Goal: Information Seeking & Learning: Learn about a topic

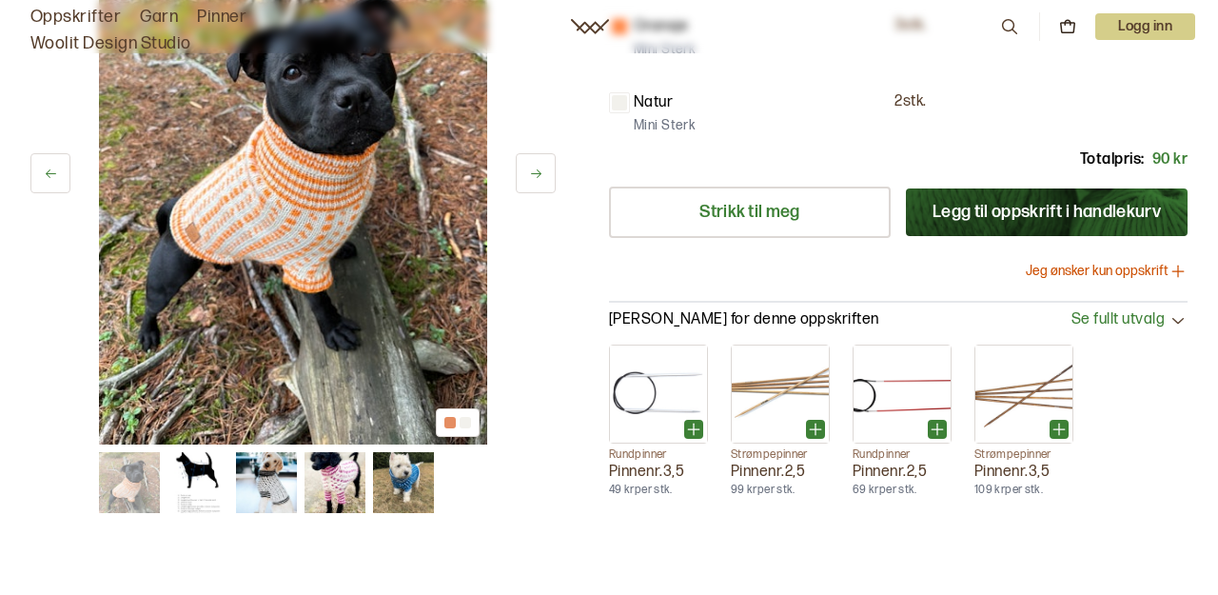
scroll to position [541, 0]
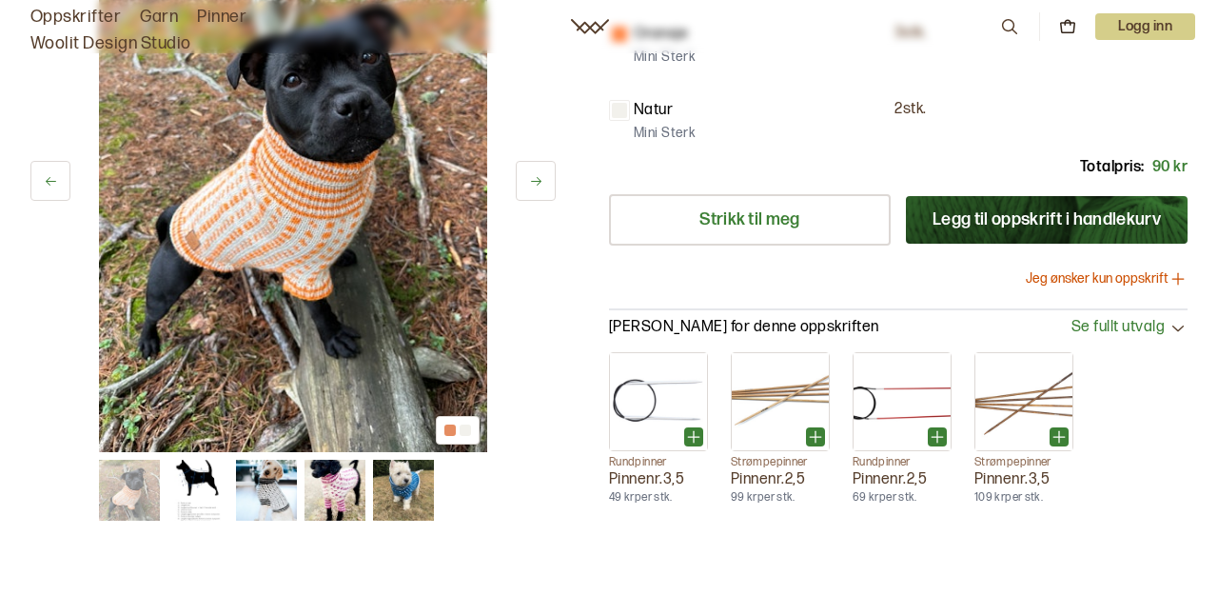
click at [340, 460] on img at bounding box center [334, 490] width 61 height 61
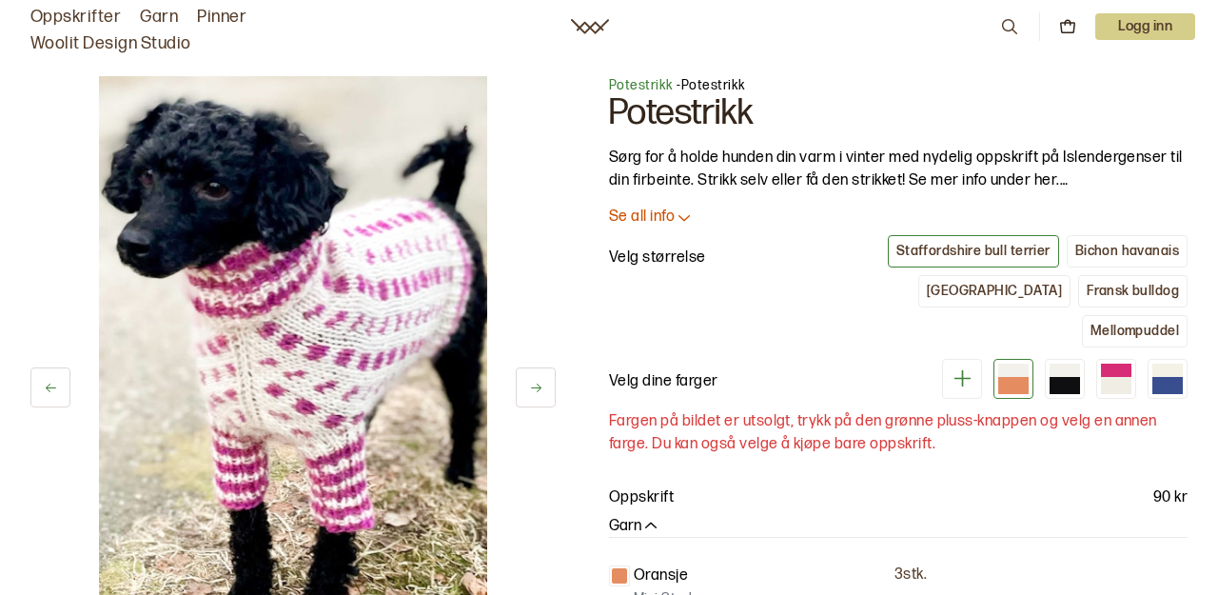
scroll to position [0, 0]
click at [96, 14] on link "Oppskrifter" at bounding box center [75, 17] width 90 height 27
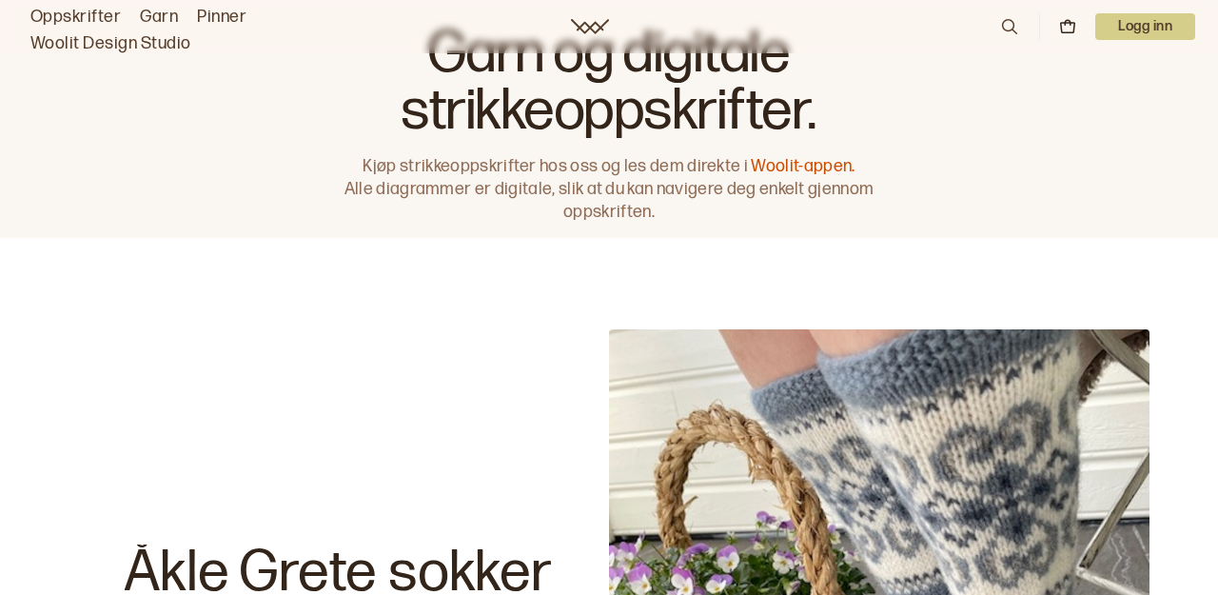
click at [1007, 29] on icon at bounding box center [1009, 26] width 21 height 21
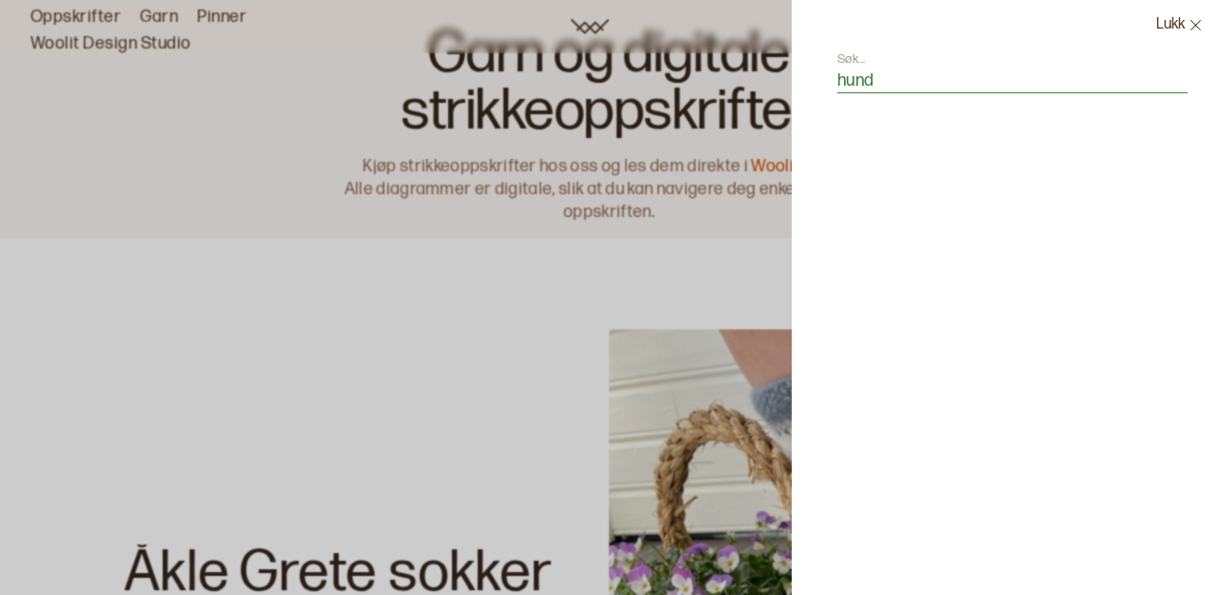
type input "hund"
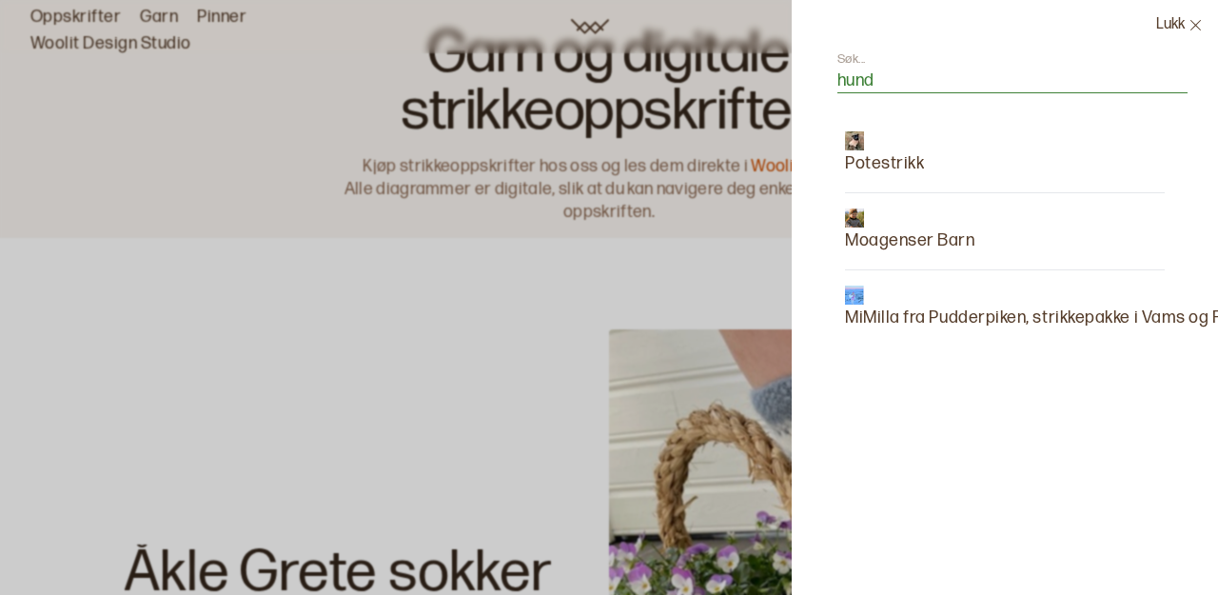
click at [900, 157] on p "Potestrikk" at bounding box center [884, 163] width 79 height 27
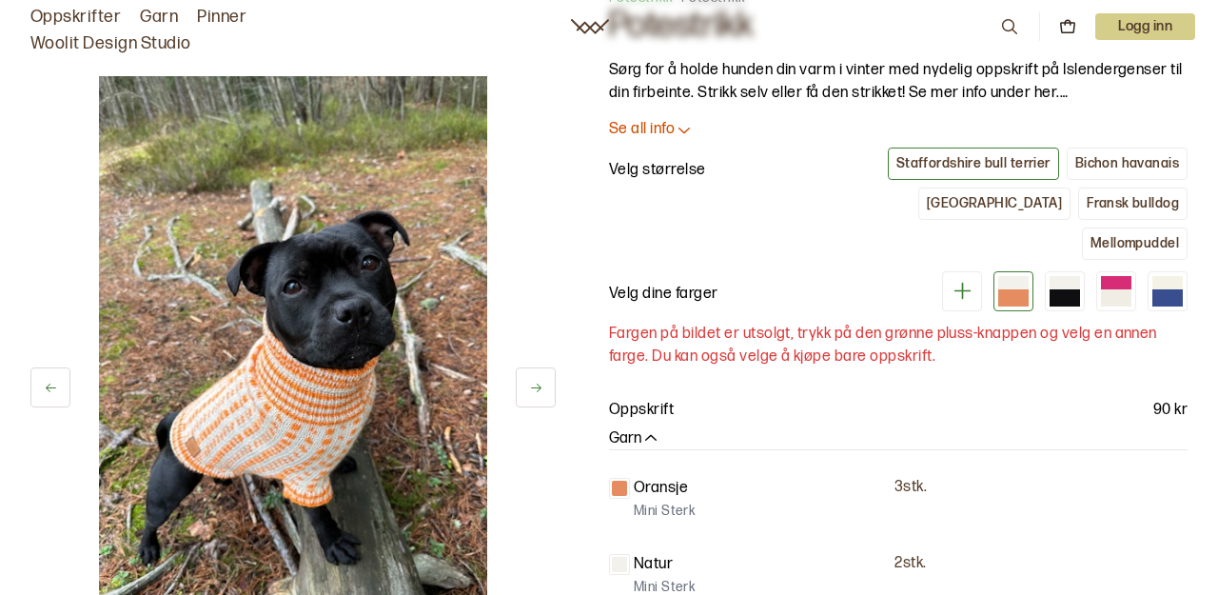
scroll to position [88, 0]
click at [548, 385] on button at bounding box center [536, 387] width 40 height 40
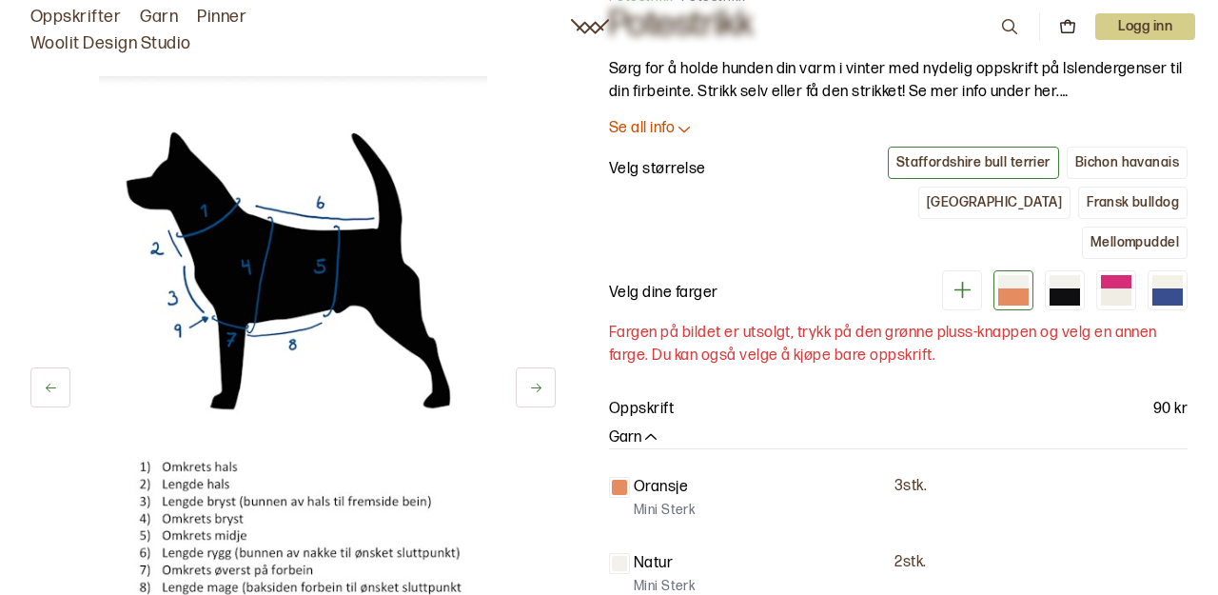
click at [548, 385] on button at bounding box center [536, 387] width 40 height 40
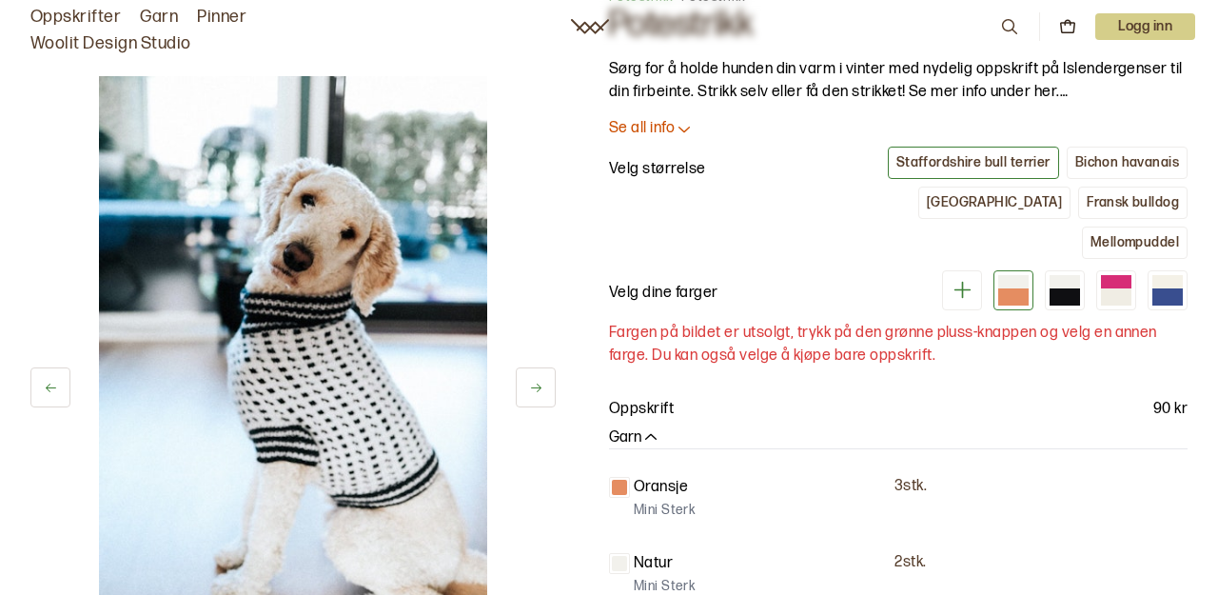
click at [548, 385] on button at bounding box center [536, 387] width 40 height 40
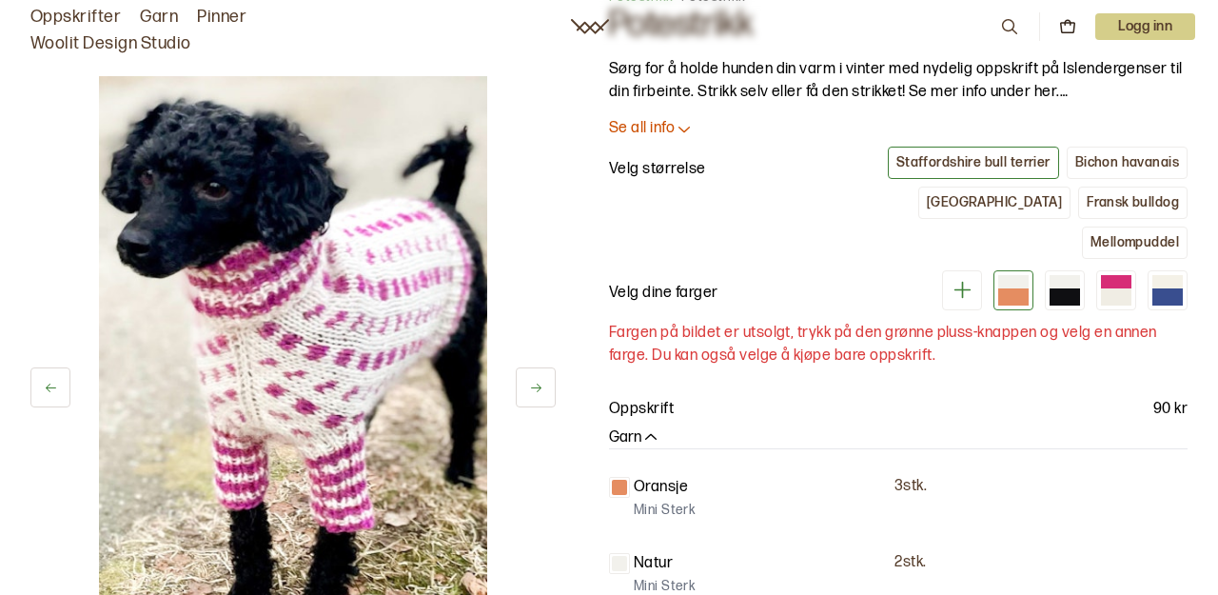
click at [548, 385] on button at bounding box center [536, 387] width 40 height 40
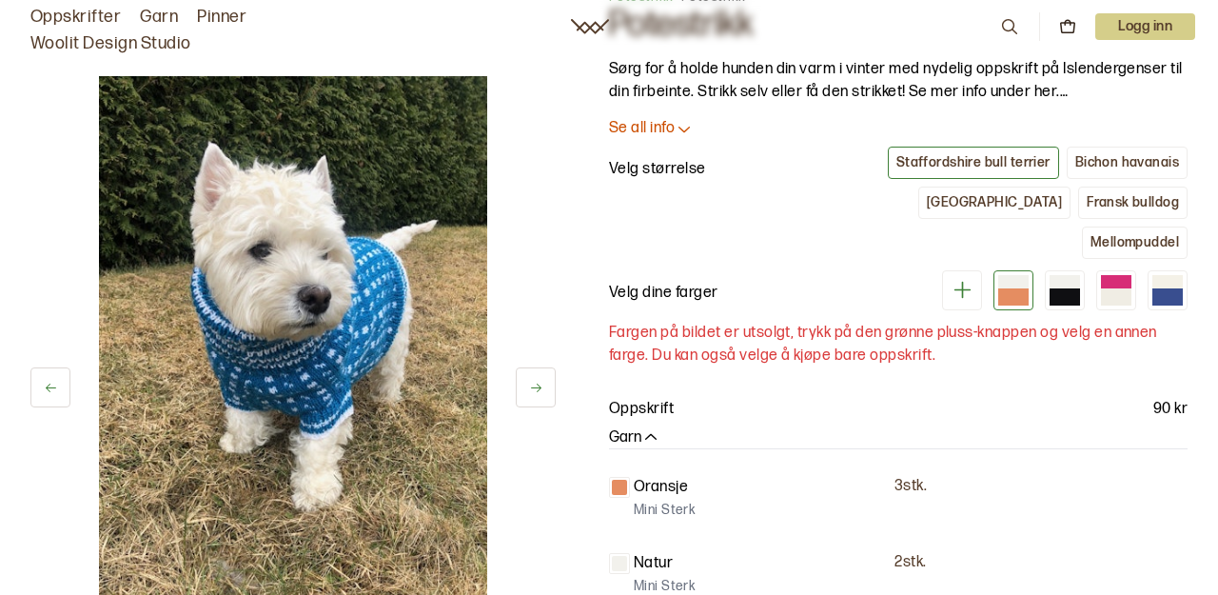
click at [548, 386] on button at bounding box center [536, 387] width 40 height 40
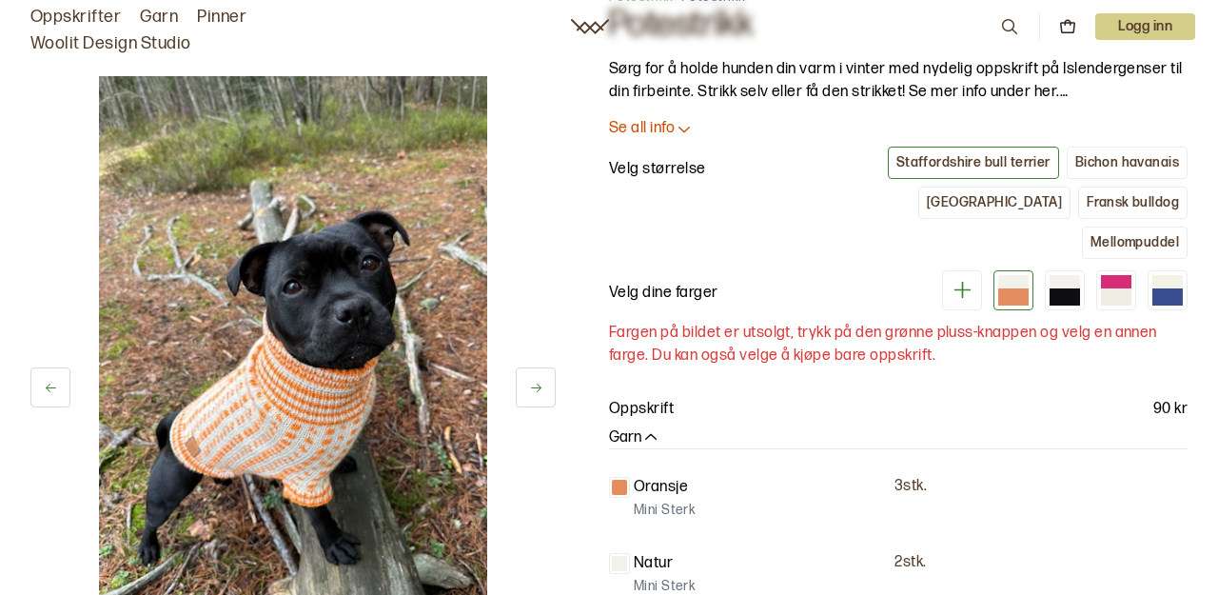
click at [548, 386] on button at bounding box center [536, 387] width 40 height 40
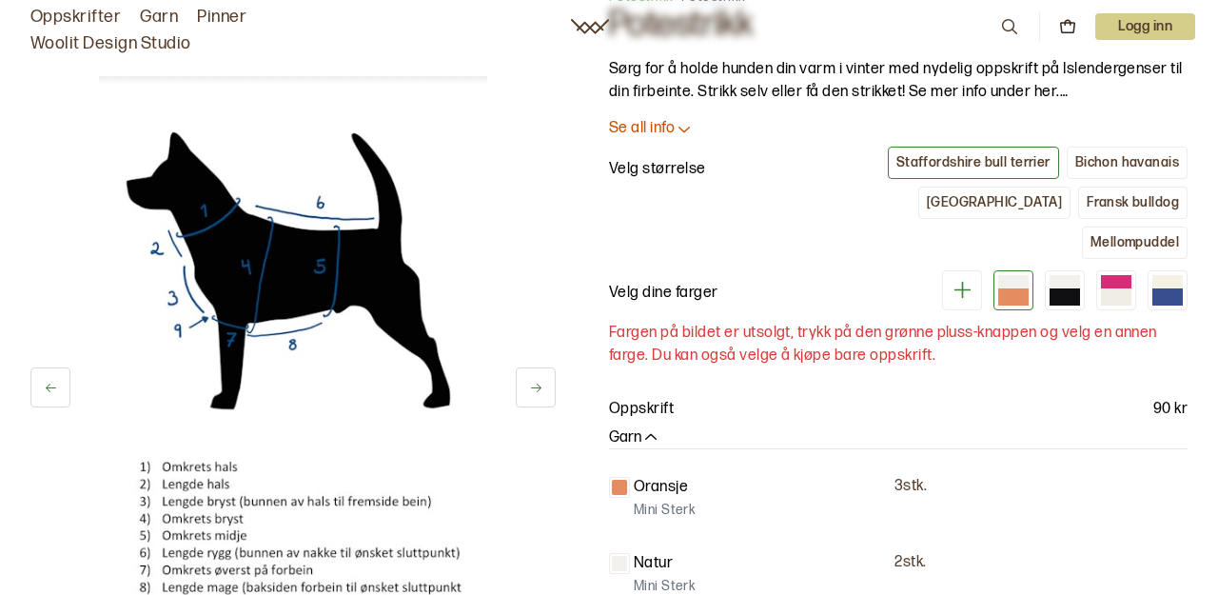
click at [731, 2] on div "Oppskrifter Garn Pinner Woolit Design Studio 0 Logg inn" at bounding box center [609, 26] width 1218 height 61
